Goal: Transaction & Acquisition: Purchase product/service

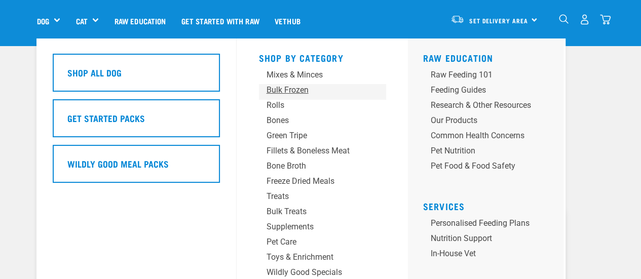
scroll to position [51, 0]
click at [280, 125] on div "Bones" at bounding box center [314, 121] width 95 height 12
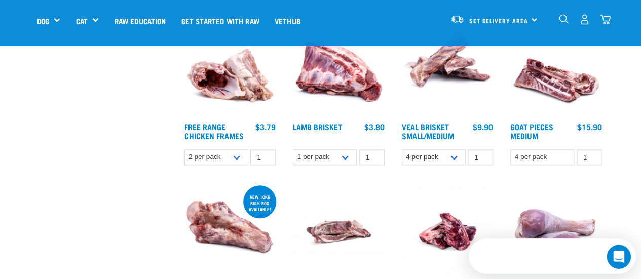
drag, startPoint x: 638, startPoint y: 87, endPoint x: 638, endPoint y: 96, distance: 8.6
click at [638, 96] on div "Start your pet’s raw journey today – take our quick pet questionnaire. Delivery…" at bounding box center [320, 248] width 641 height 1409
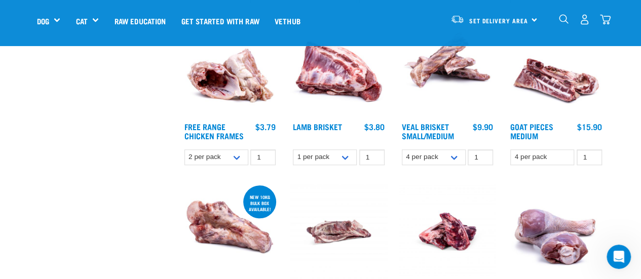
drag, startPoint x: 638, startPoint y: 96, endPoint x: 639, endPoint y: 111, distance: 14.8
click at [639, 111] on div "Start your pet’s raw journey today – take our quick pet questionnaire. Delivery…" at bounding box center [320, 248] width 641 height 1409
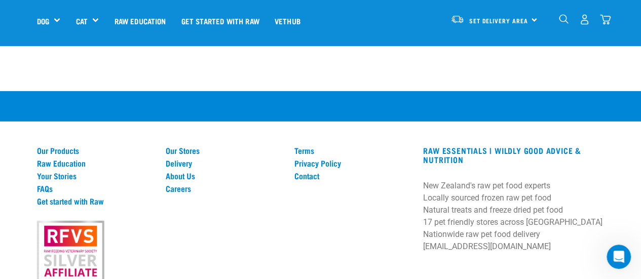
scroll to position [1655, 0]
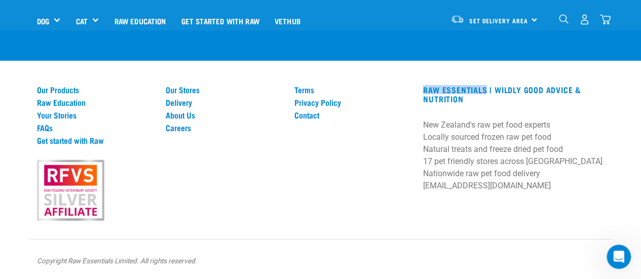
drag, startPoint x: 418, startPoint y: 89, endPoint x: 457, endPoint y: 86, distance: 39.7
click at [485, 89] on div "RAW ESSENTIALS | Wildly Good Advice & Nutrition New Zealand's raw pet food expe…" at bounding box center [513, 141] width 193 height 113
